Goal: Transaction & Acquisition: Purchase product/service

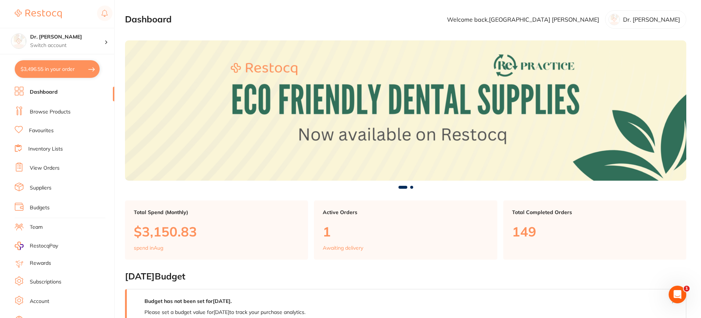
click at [39, 128] on link "Favourites" at bounding box center [41, 130] width 25 height 7
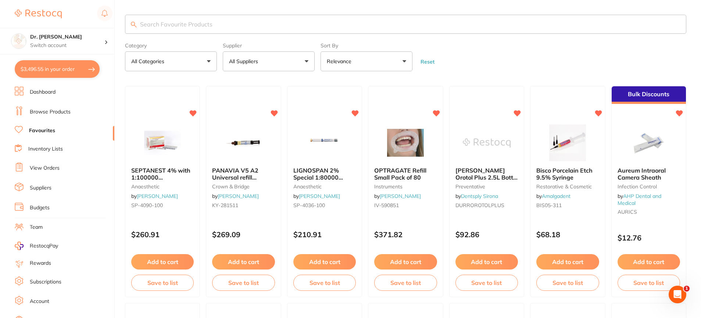
click at [164, 22] on input "search" at bounding box center [405, 24] width 561 height 19
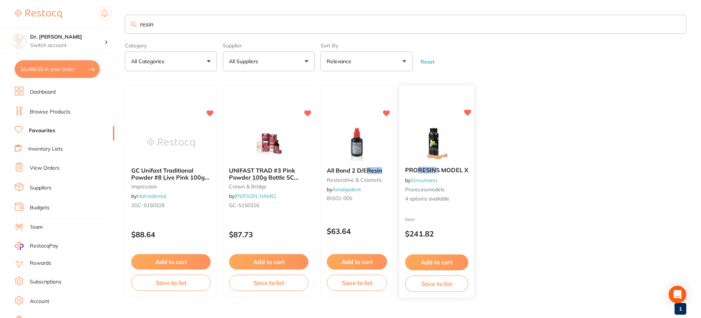
type input "resin"
click at [442, 143] on img at bounding box center [436, 142] width 48 height 37
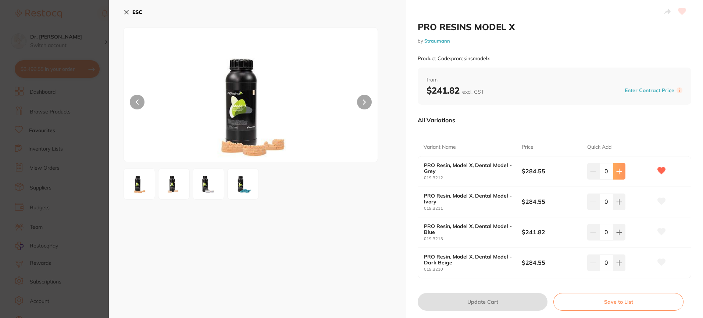
click at [622, 173] on button at bounding box center [619, 171] width 12 height 16
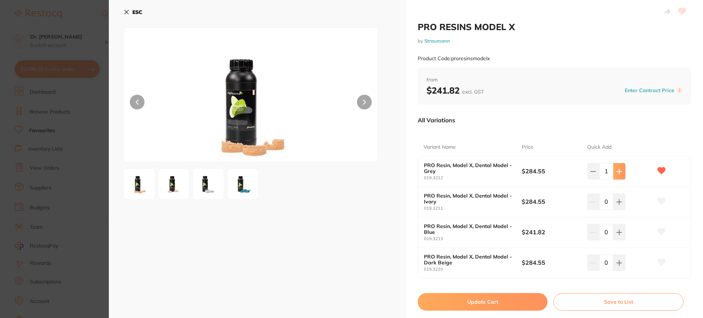
click at [622, 173] on button at bounding box center [619, 171] width 12 height 16
type input "2"
click at [497, 302] on button "Update Cart" at bounding box center [482, 302] width 130 height 18
